Goal: Task Accomplishment & Management: Use online tool/utility

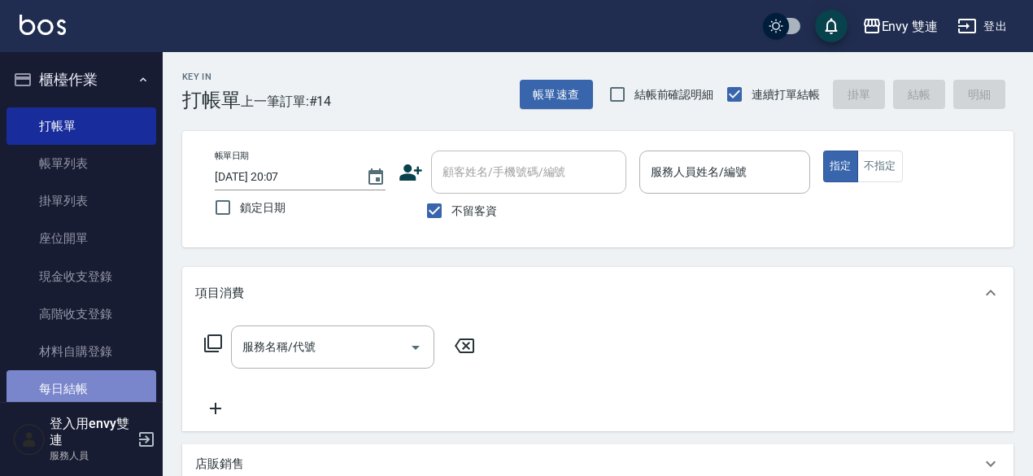
click at [95, 386] on link "每日結帳" at bounding box center [82, 388] width 150 height 37
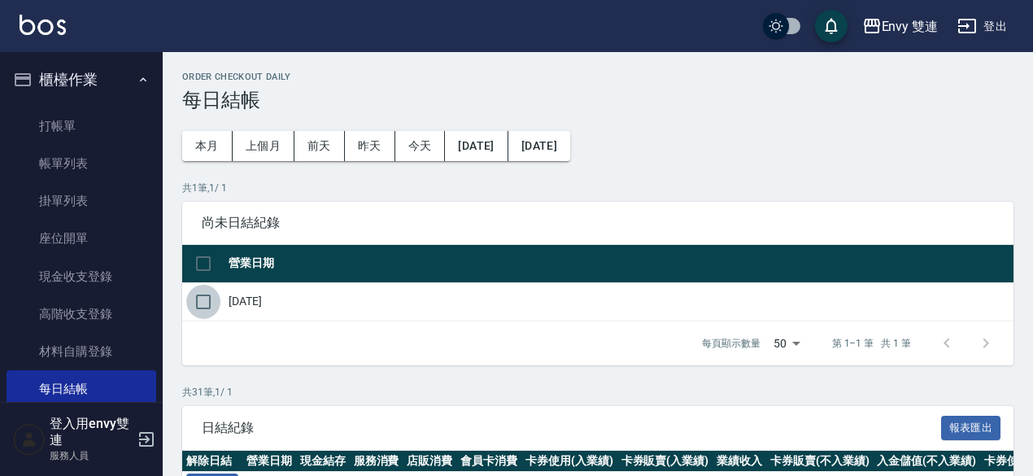
click at [198, 298] on input "checkbox" at bounding box center [203, 302] width 34 height 34
checkbox input "true"
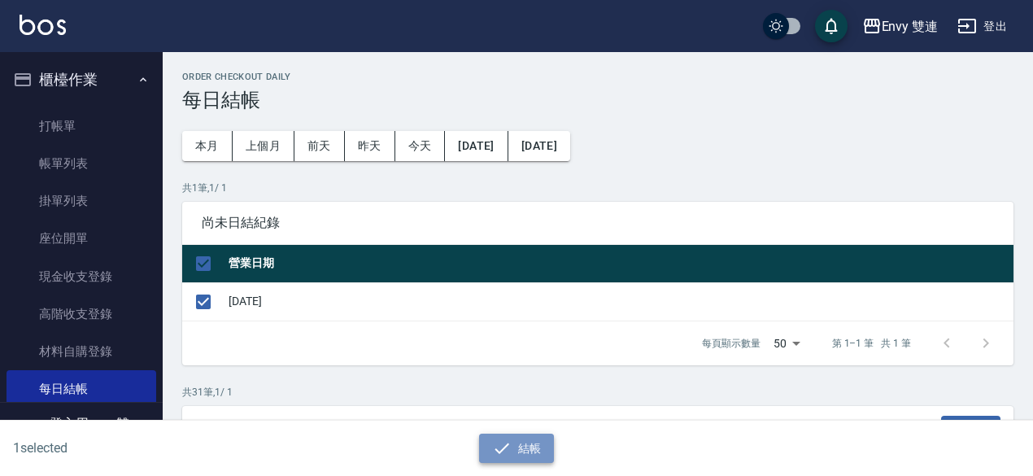
click at [509, 437] on button "結帳" at bounding box center [517, 448] width 76 height 30
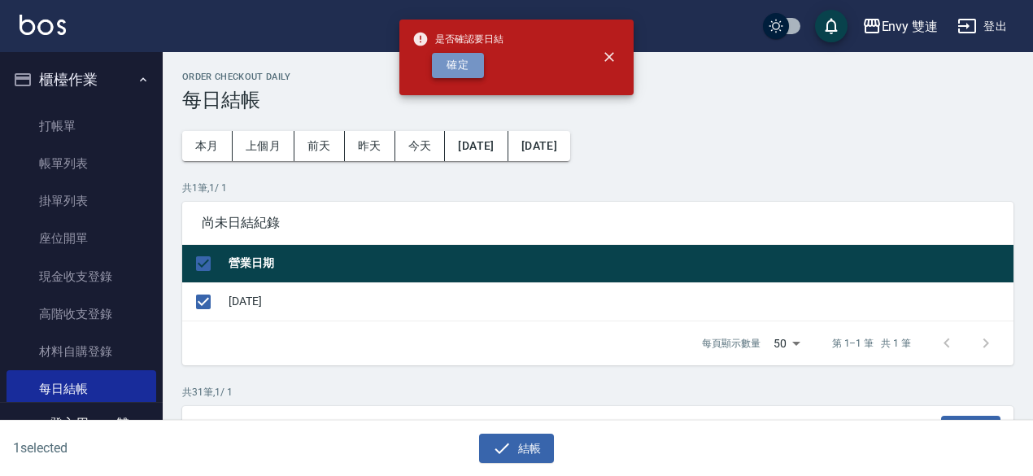
click at [474, 72] on button "確定" at bounding box center [458, 65] width 52 height 25
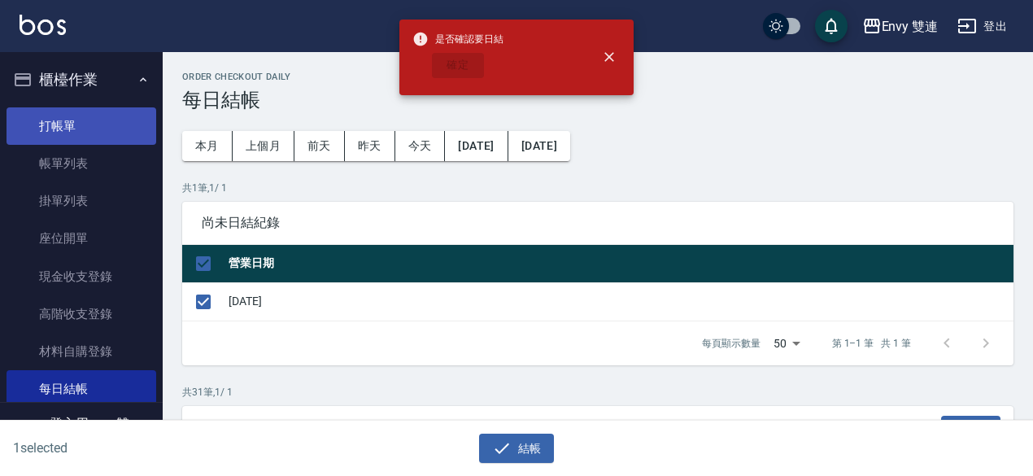
checkbox input "false"
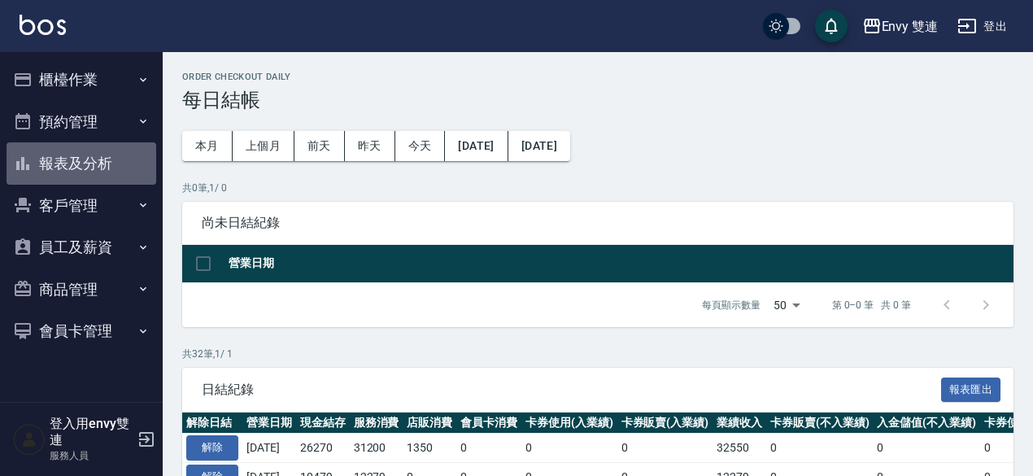
drag, startPoint x: 80, startPoint y: 142, endPoint x: 85, endPoint y: 170, distance: 28.2
click at [85, 170] on button "報表及分析" at bounding box center [82, 163] width 150 height 42
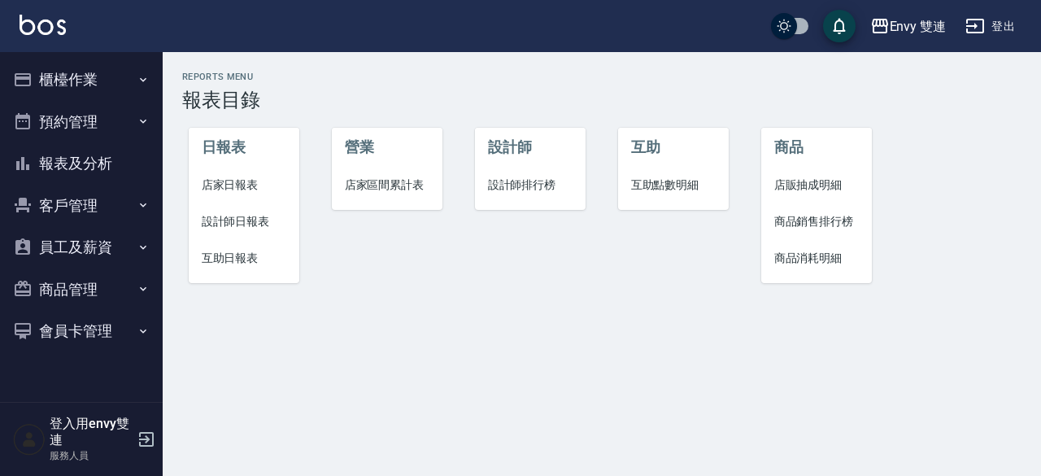
click at [247, 177] on span "店家日報表" at bounding box center [244, 184] width 85 height 17
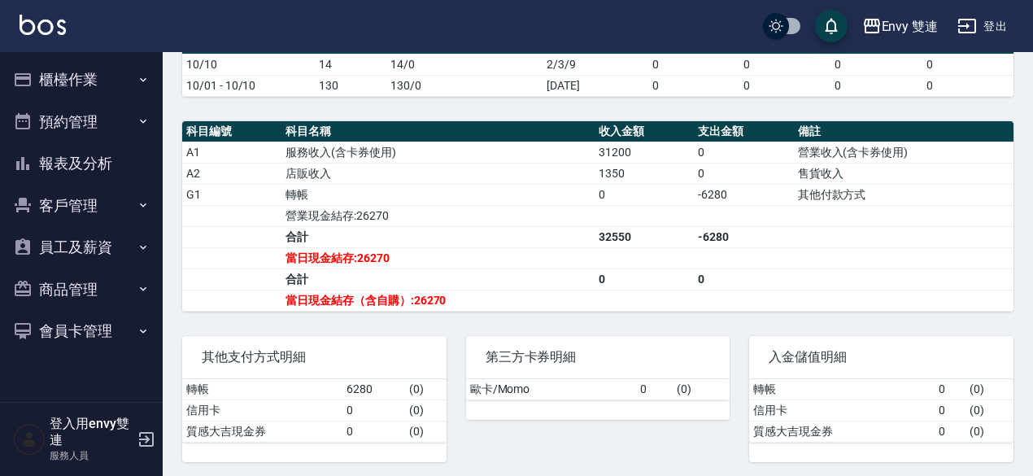
scroll to position [434, 0]
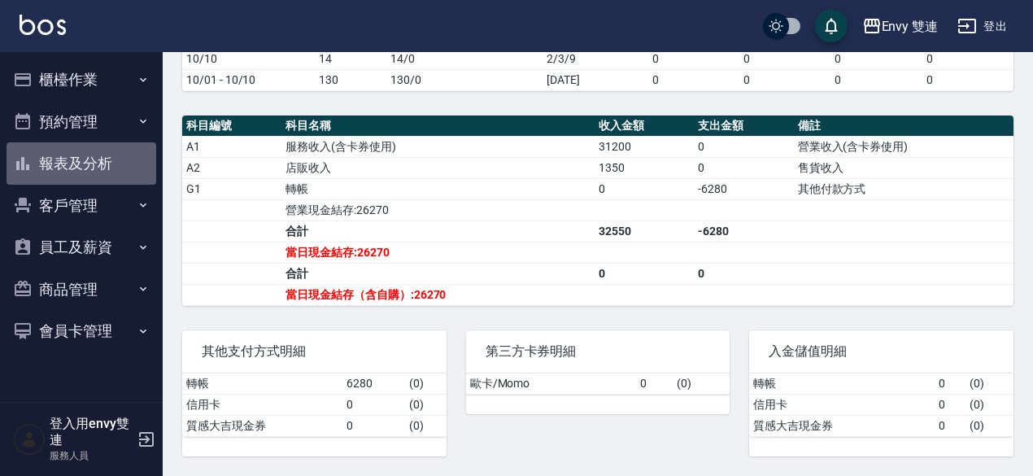
click at [54, 163] on button "報表及分析" at bounding box center [82, 163] width 150 height 42
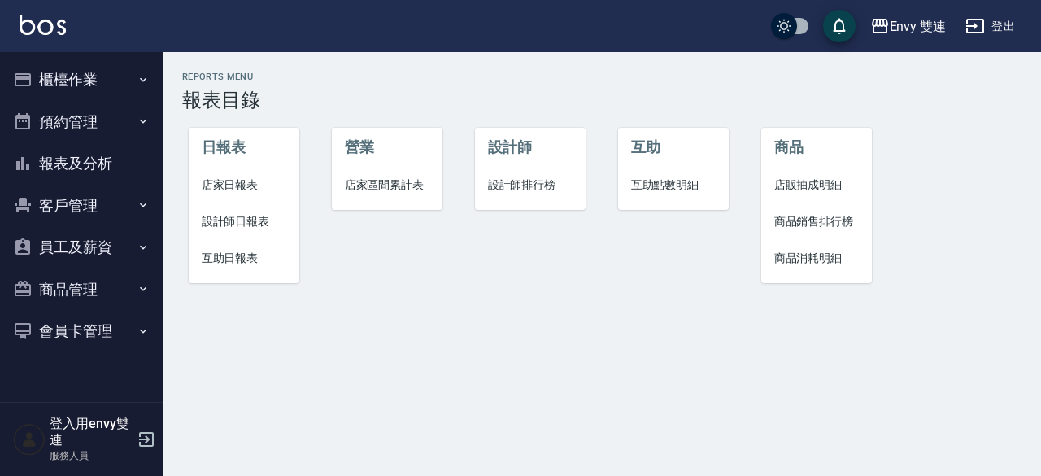
click at [215, 218] on span "設計師日報表" at bounding box center [244, 221] width 85 height 17
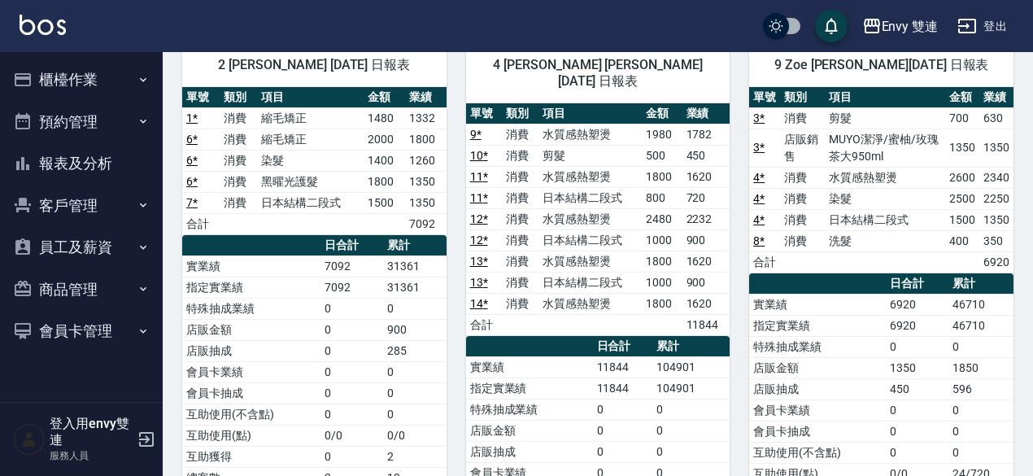
scroll to position [140, 0]
